Goal: Navigation & Orientation: Find specific page/section

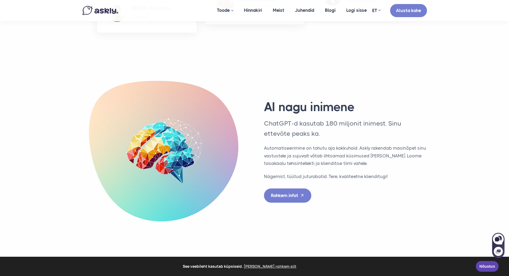
scroll to position [1413, 0]
click at [293, 188] on link "Rohkem infot" at bounding box center [287, 195] width 47 height 14
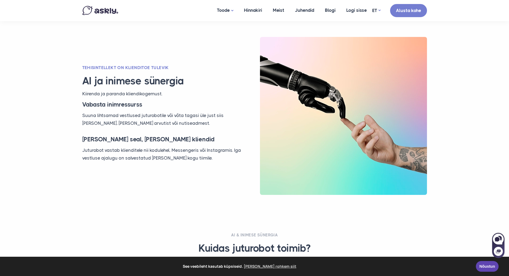
scroll to position [338, 0]
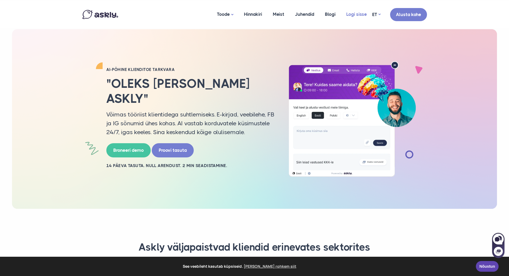
click at [360, 17] on link "Logi sisse" at bounding box center [356, 14] width 31 height 26
